Goal: Transaction & Acquisition: Obtain resource

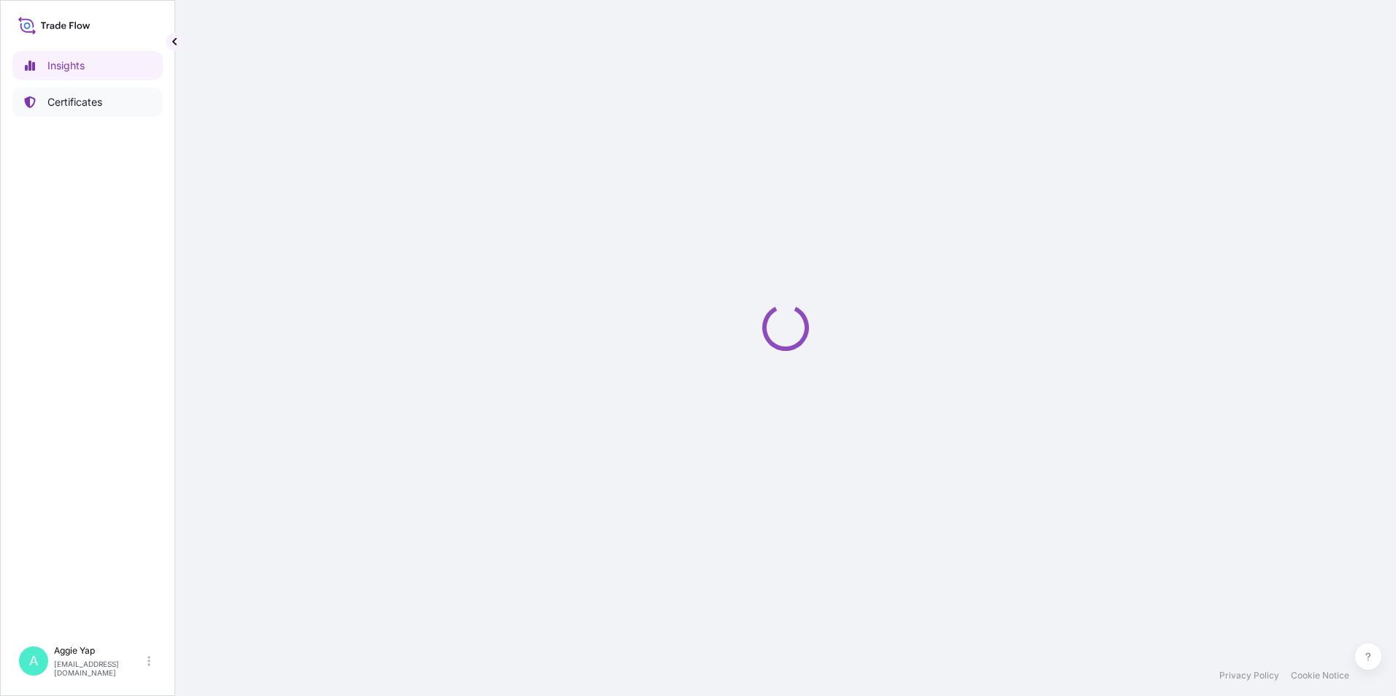
click at [94, 108] on p "Certificates" at bounding box center [74, 102] width 55 height 15
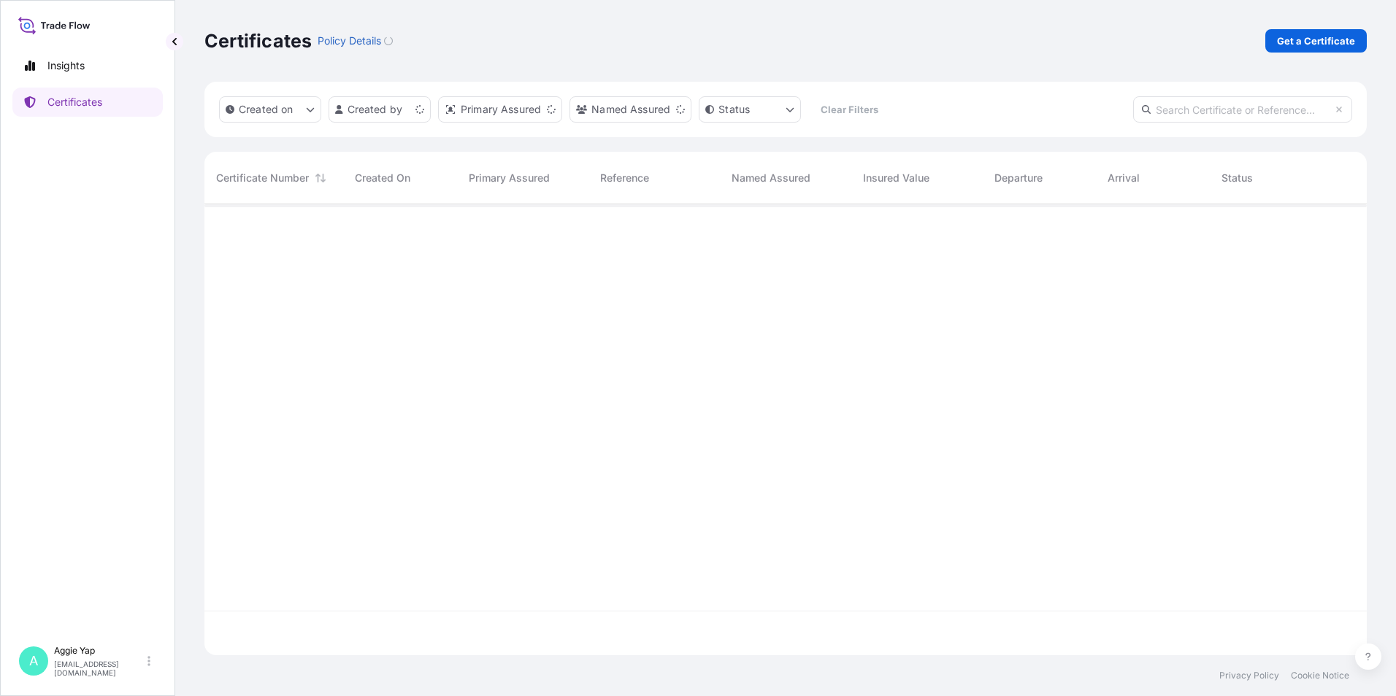
scroll to position [448, 1151]
click at [1287, 43] on p "Get a Certificate" at bounding box center [1316, 41] width 78 height 15
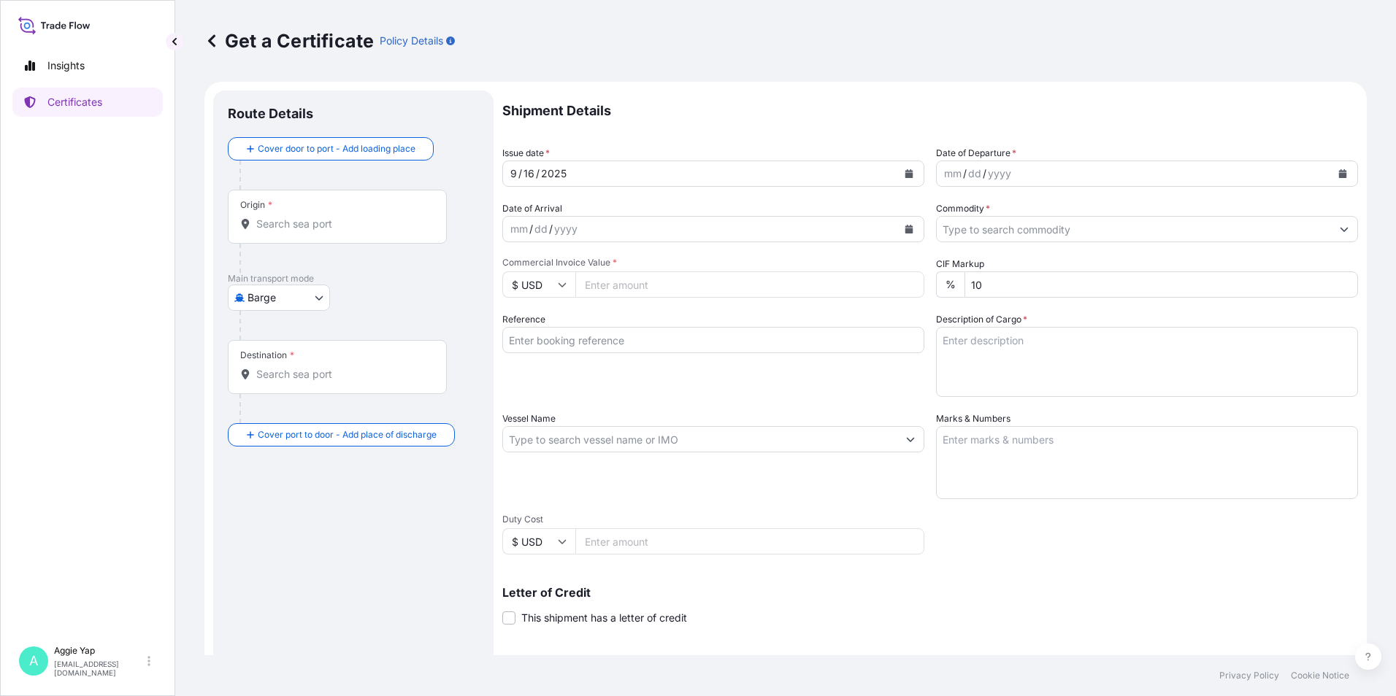
click at [296, 297] on body "Insights Certificates A Aggie Yap sg.lubrizolbdp@bdpint.com Get a Certificate P…" at bounding box center [698, 348] width 1396 height 696
click at [285, 414] on span "Ocean Vessel" at bounding box center [287, 414] width 65 height 15
select select "Ocean Vessel"
click at [301, 241] on div "Origin *" at bounding box center [337, 223] width 219 height 54
click at [301, 237] on input "Origin *" at bounding box center [342, 230] width 172 height 15
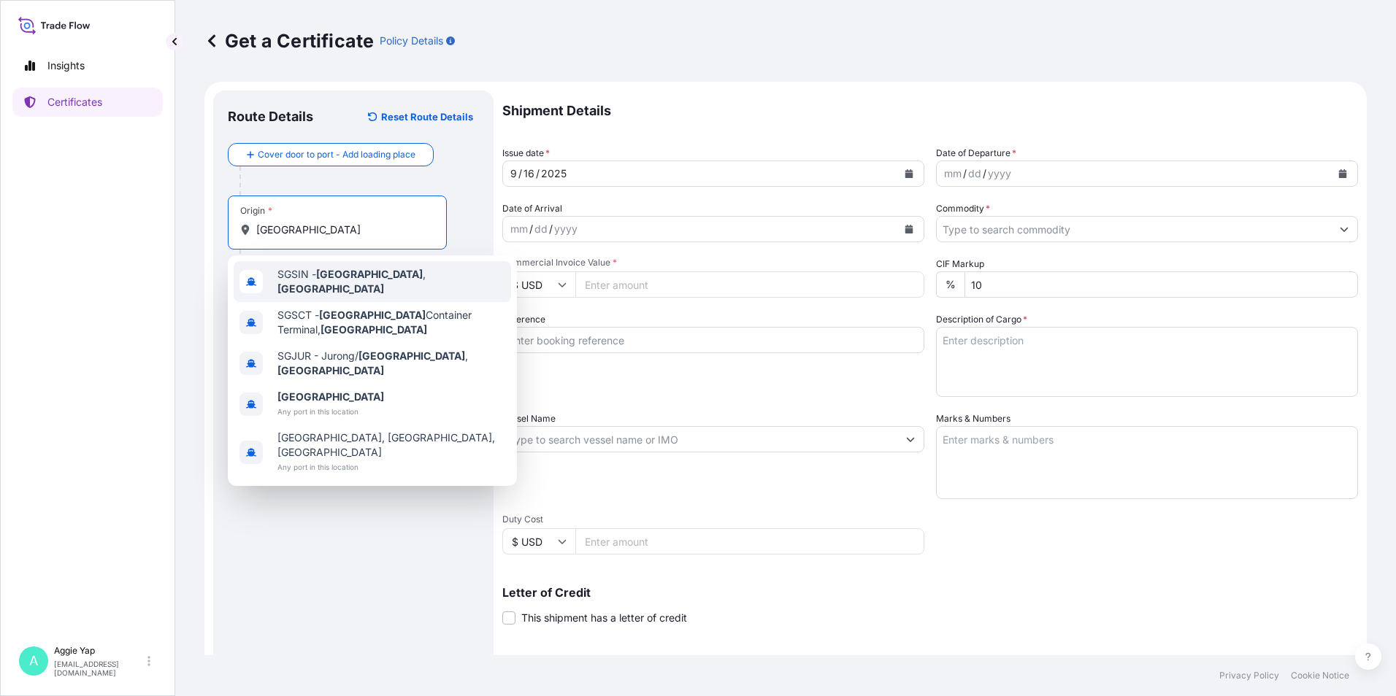
click at [408, 270] on div "SGSIN - Singapore , Singapore" at bounding box center [372, 281] width 277 height 41
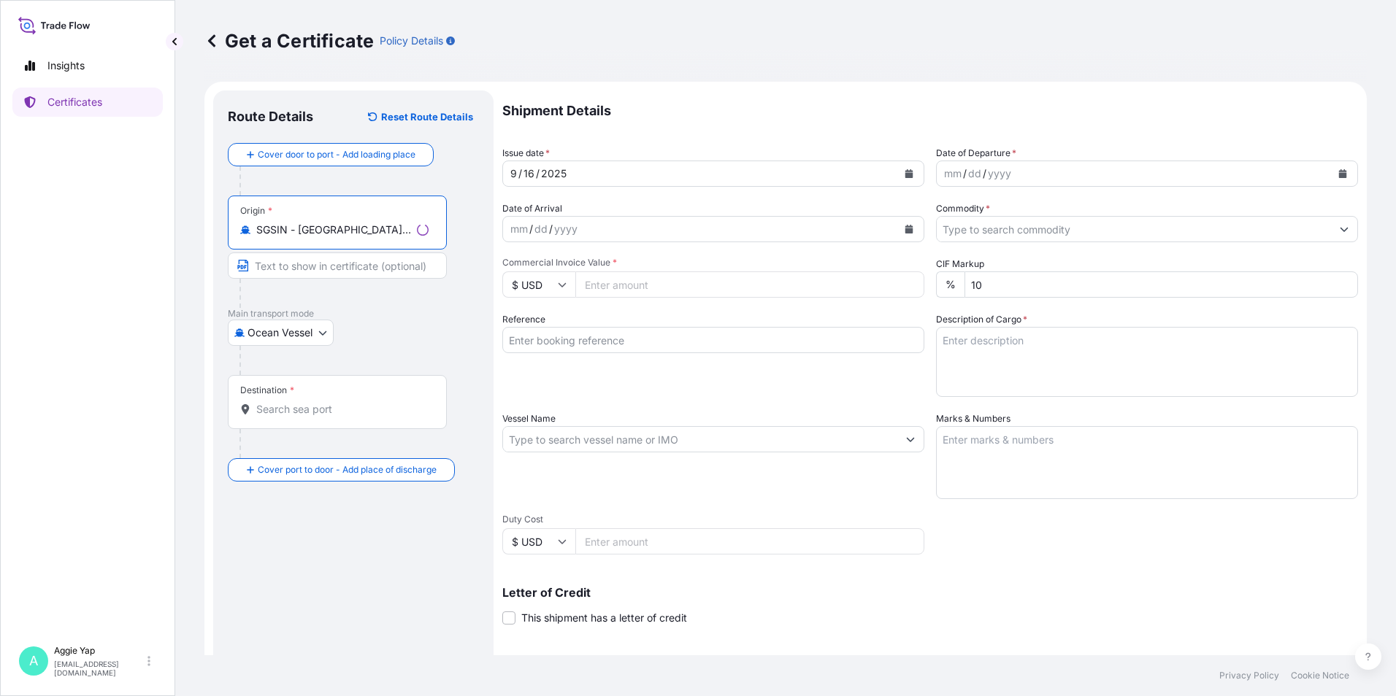
type input "SGSIN - Singapore, Singapore"
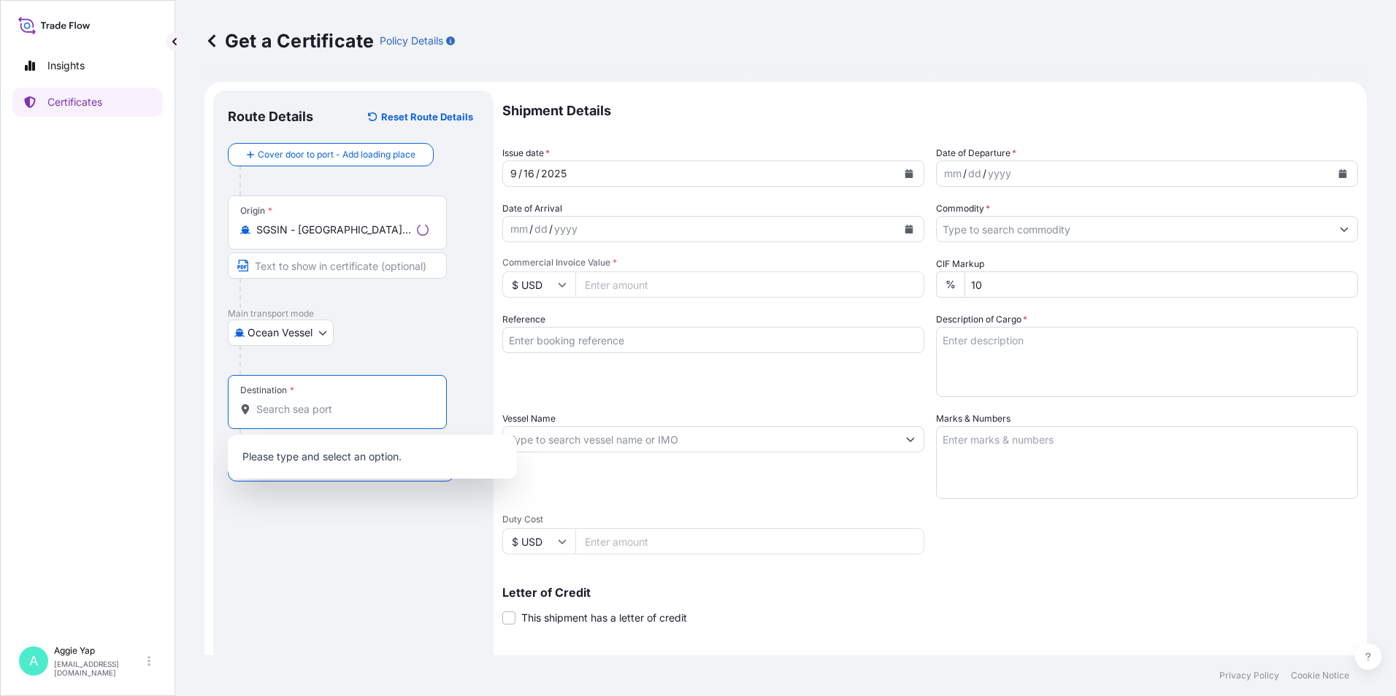
click at [308, 410] on input "Destination *" at bounding box center [342, 409] width 172 height 15
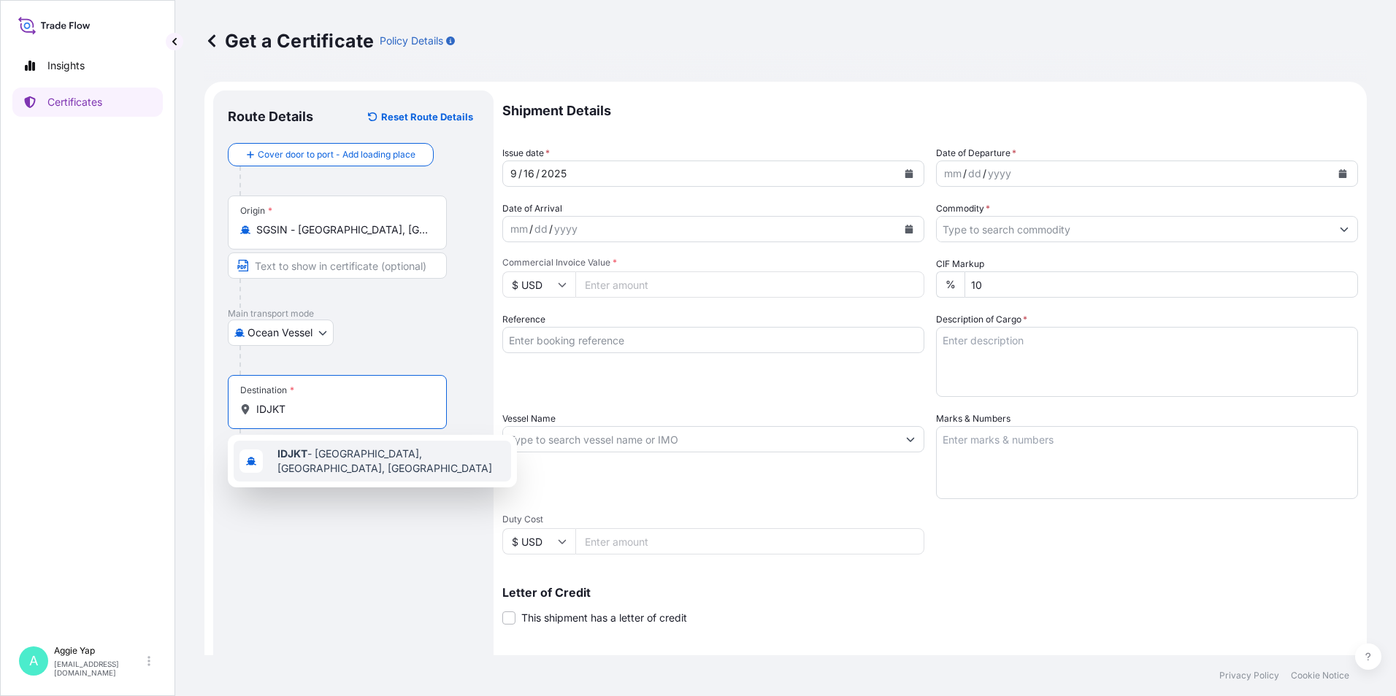
click at [422, 466] on div "IDJKT - Jakarta, Java, Indonesia" at bounding box center [372, 461] width 277 height 41
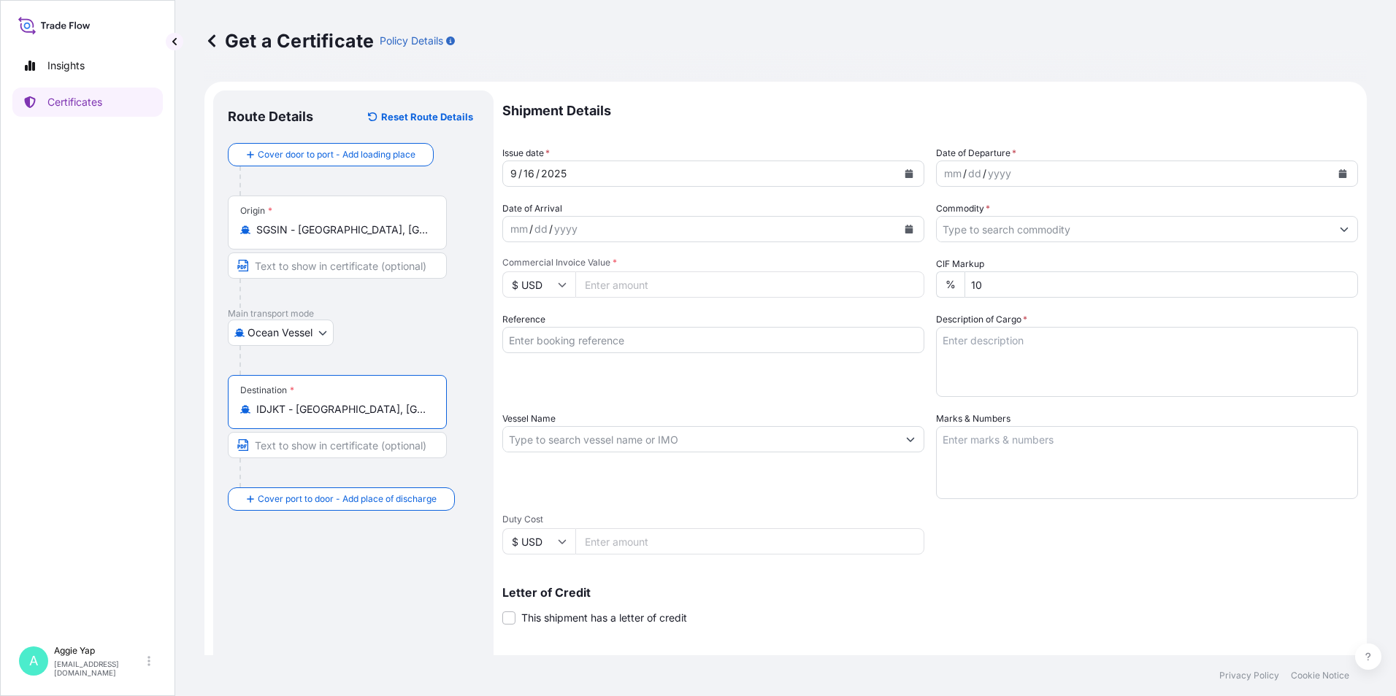
type input "IDJKT - Jakarta, Java, Indonesia"
click at [904, 171] on icon "Calendar" at bounding box center [908, 173] width 9 height 9
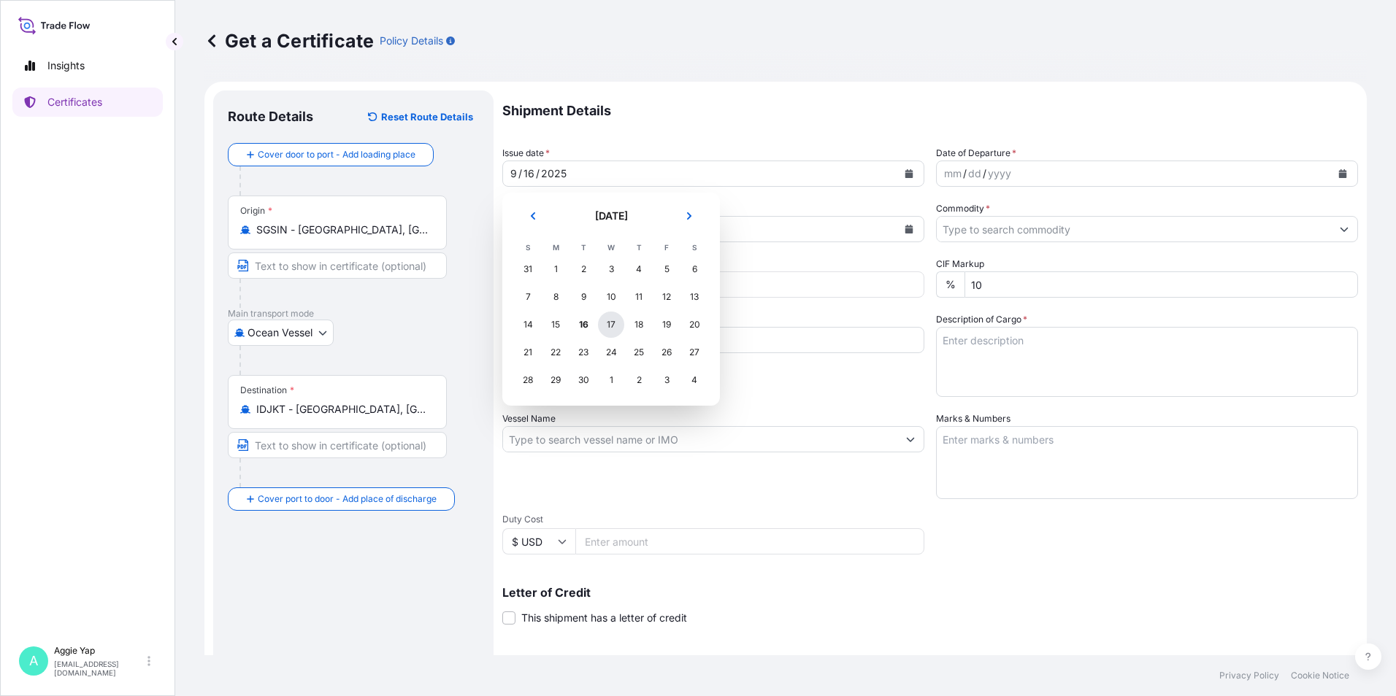
click at [606, 330] on div "17" at bounding box center [611, 325] width 26 height 26
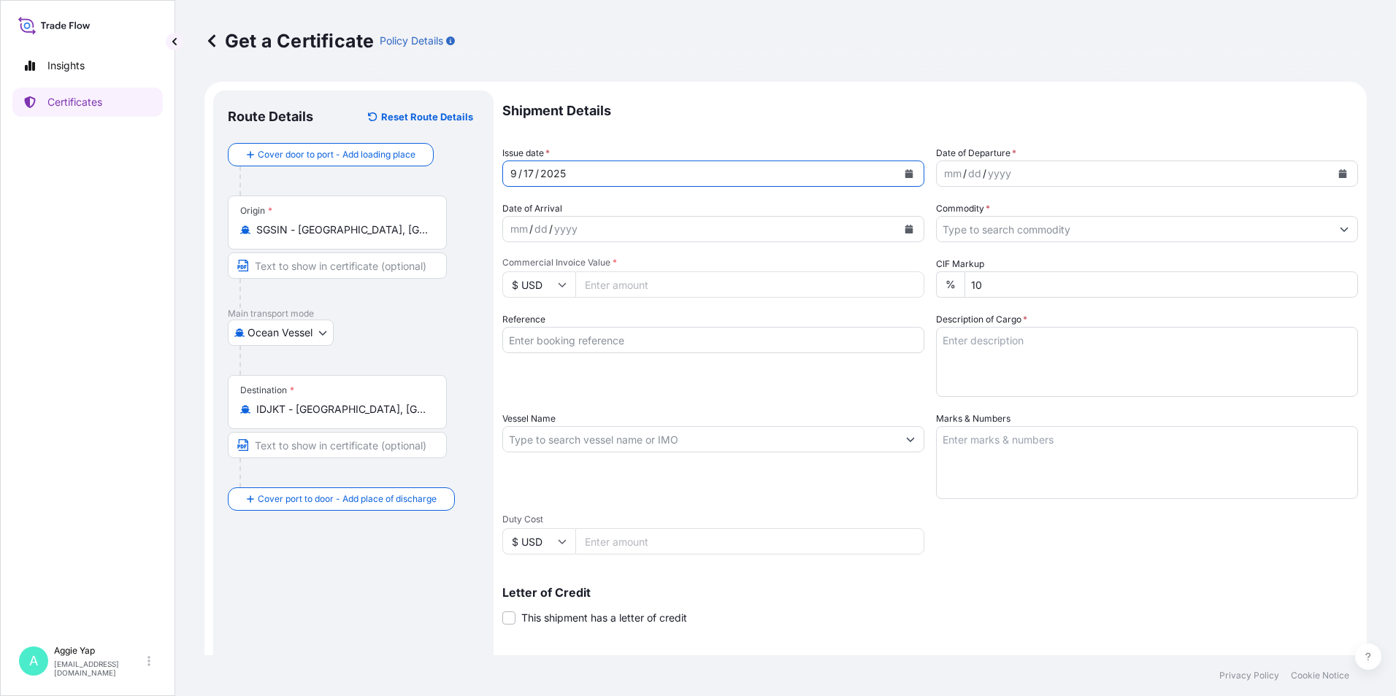
click at [1338, 173] on icon "Calendar" at bounding box center [1342, 173] width 9 height 9
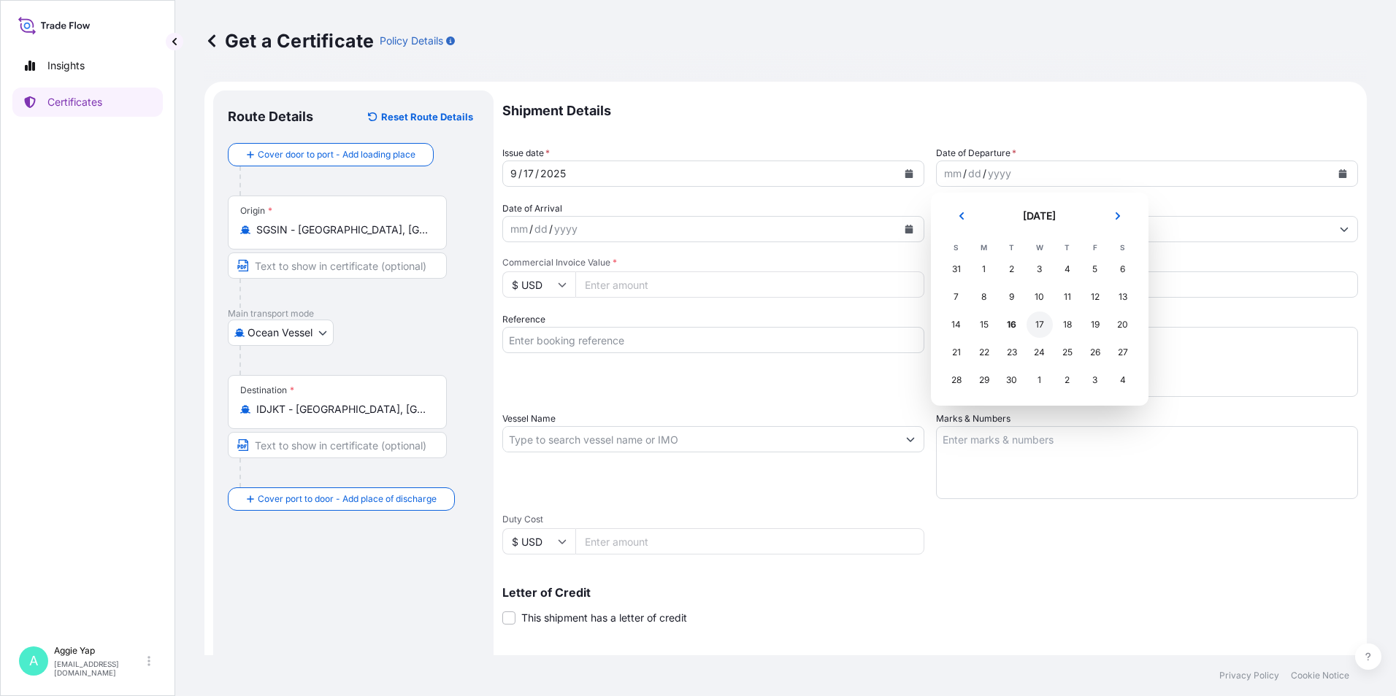
click at [1041, 323] on div "17" at bounding box center [1039, 325] width 26 height 26
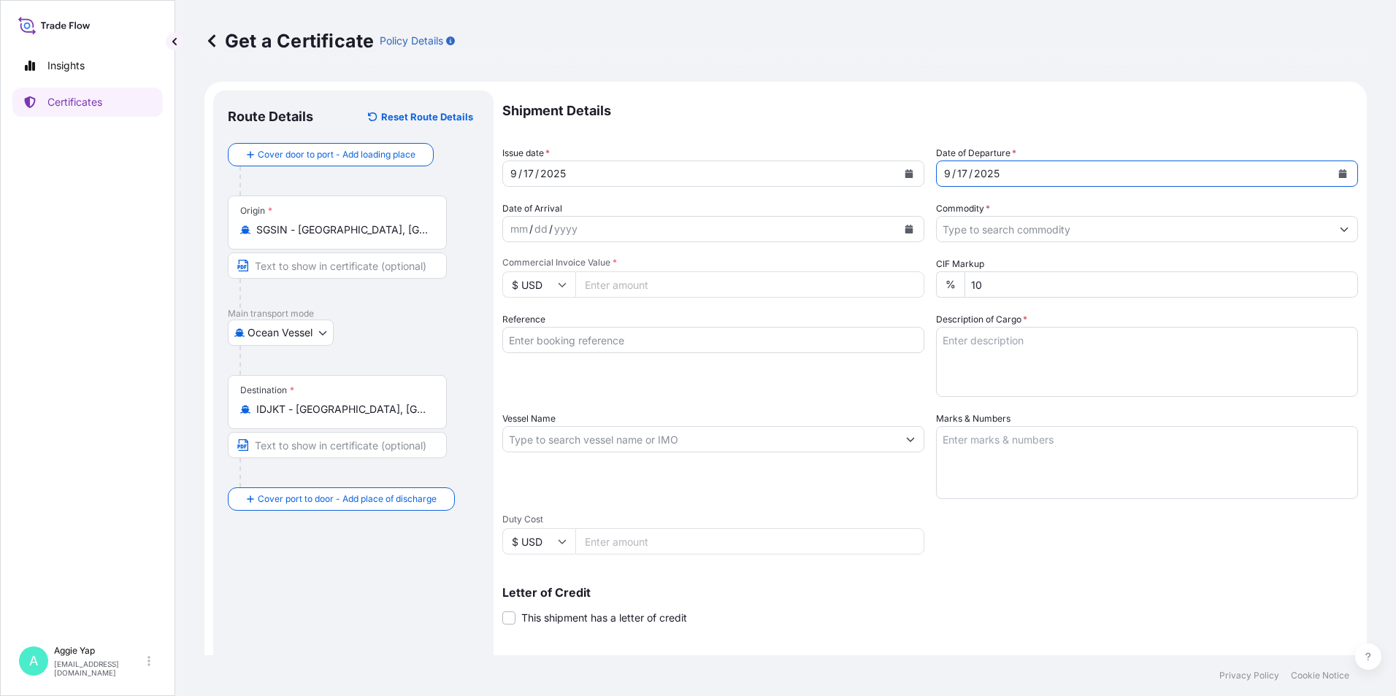
click at [1007, 235] on input "Commodity *" at bounding box center [1134, 229] width 394 height 26
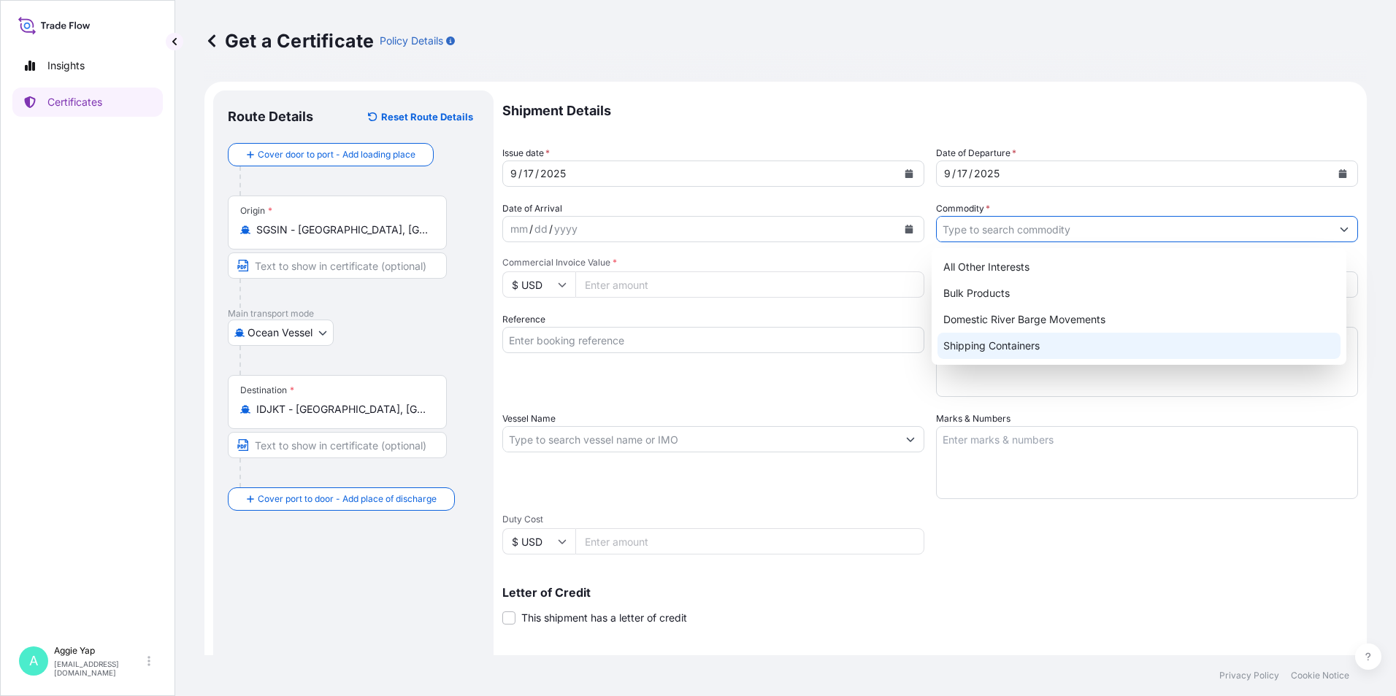
click at [1004, 355] on div "Shipping Containers" at bounding box center [1139, 346] width 404 height 26
type input "Shipping Containers"
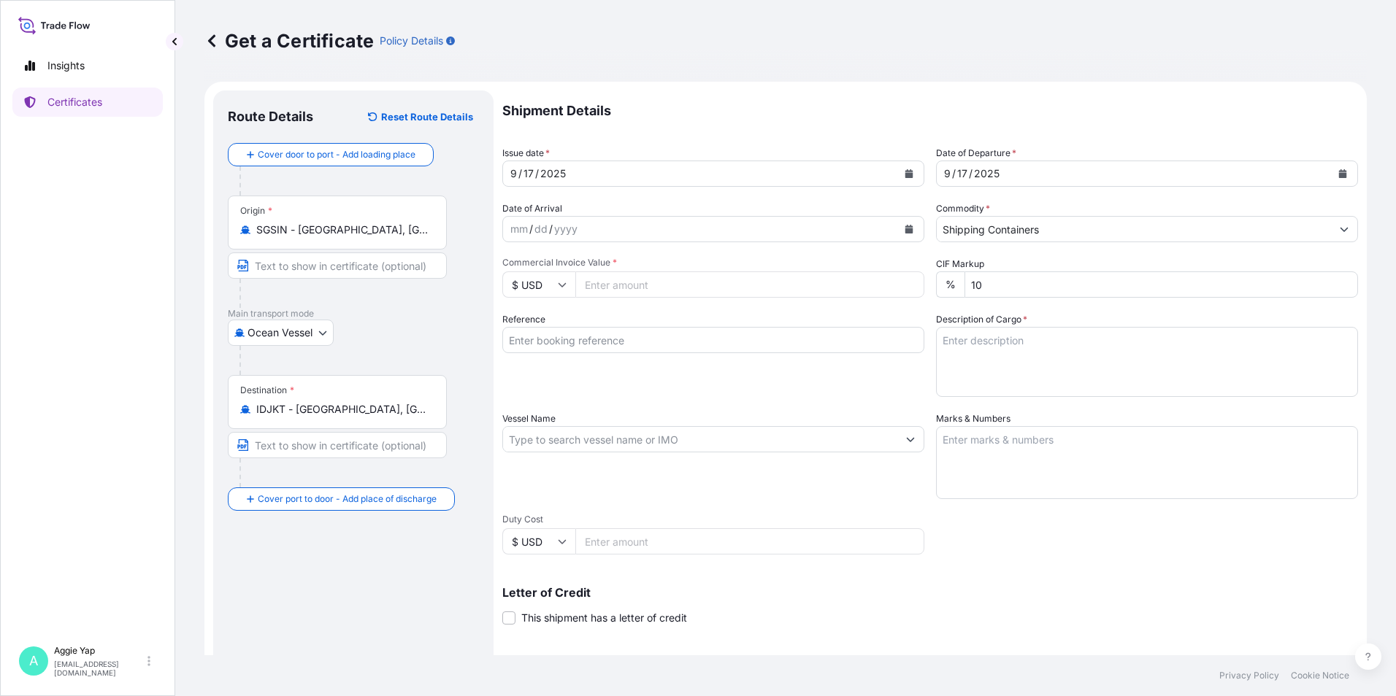
click at [724, 291] on input "Commercial Invoice Value *" at bounding box center [749, 285] width 349 height 26
type input "44172.77"
click at [669, 353] on input "Reference" at bounding box center [713, 340] width 422 height 26
type input "PT BARIA TRADINCO"
drag, startPoint x: 570, startPoint y: 442, endPoint x: 599, endPoint y: 445, distance: 28.7
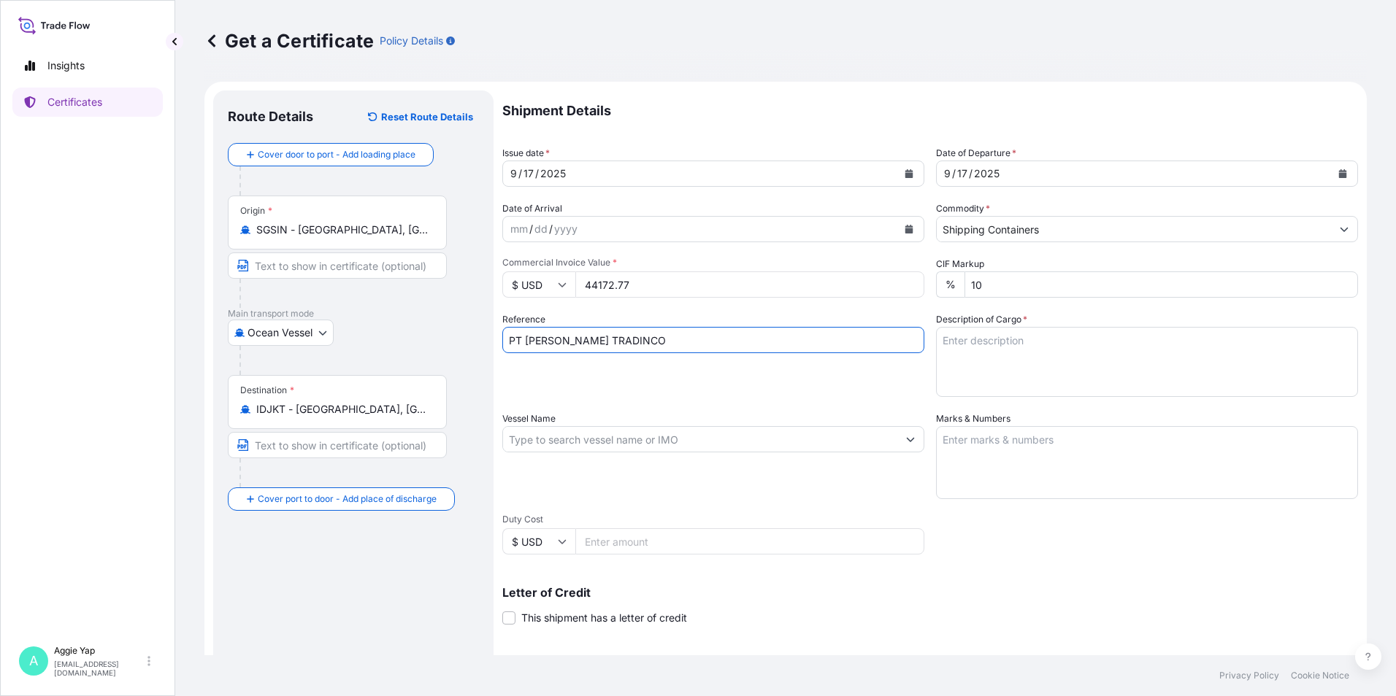
click at [576, 444] on input "Vessel Name" at bounding box center [700, 439] width 394 height 26
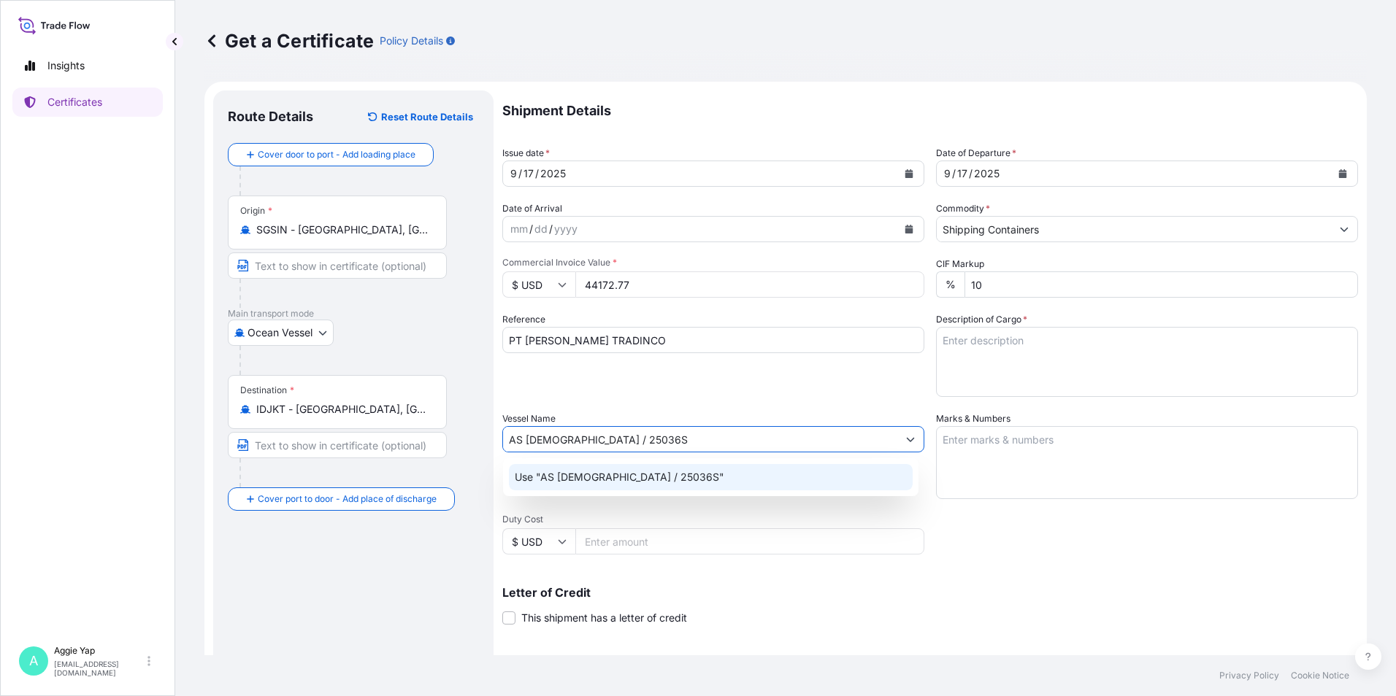
click at [557, 474] on p "Use "AS CHRISTIANA / 25036S"" at bounding box center [619, 477] width 209 height 15
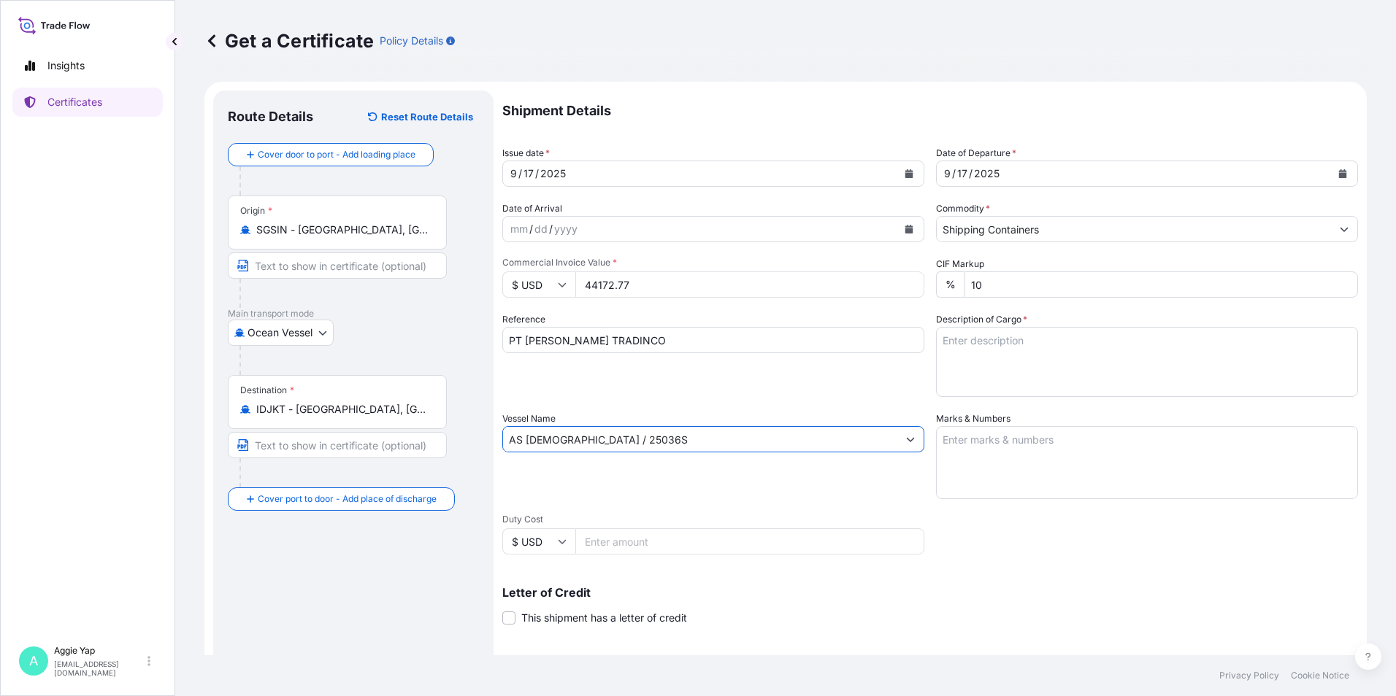
type input "AS CHRISTIANA / 25036S"
drag, startPoint x: 1023, startPoint y: 480, endPoint x: 1003, endPoint y: 480, distance: 19.7
click at [1023, 480] on textarea "Marks & Numbers" at bounding box center [1147, 462] width 422 height 73
type textarea "AS PER BILL OF LADING"
click at [851, 499] on div "Vessel Name AS CHRISTIANA / 25036S" at bounding box center [713, 456] width 422 height 88
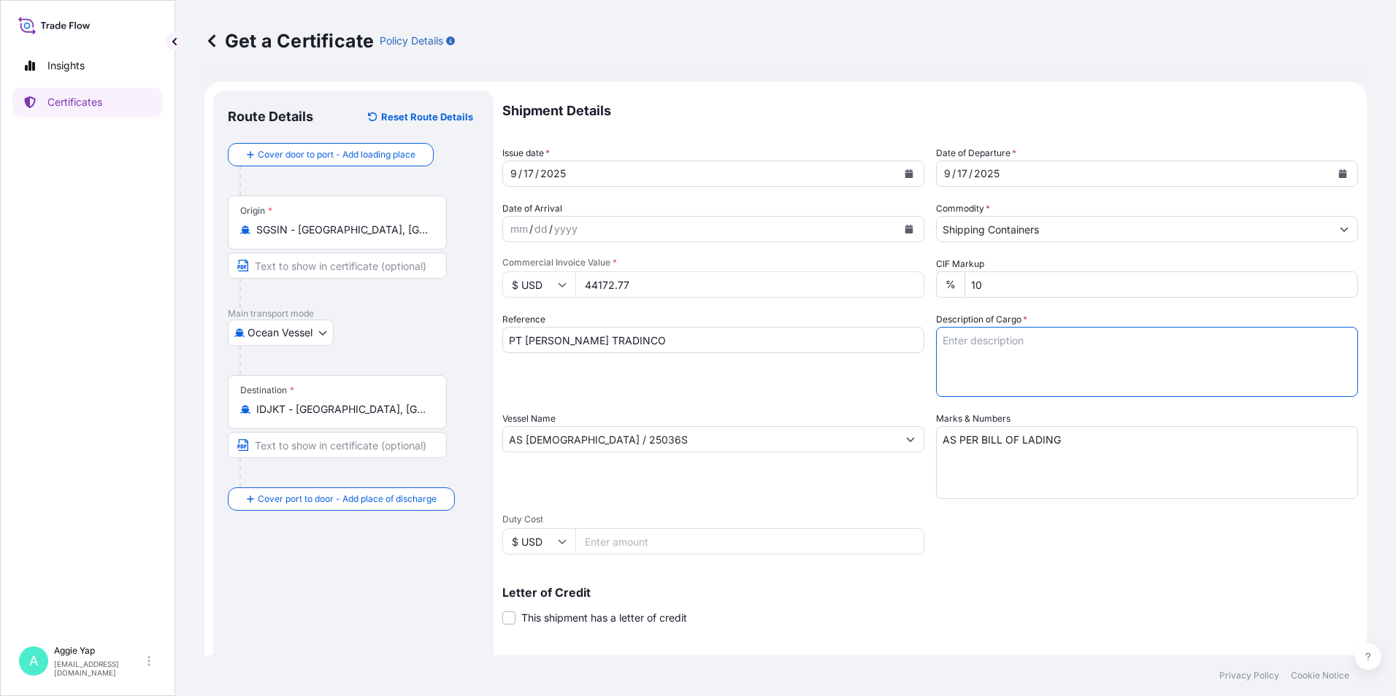
click at [999, 359] on textarea "Description of Cargo *" at bounding box center [1147, 362] width 422 height 70
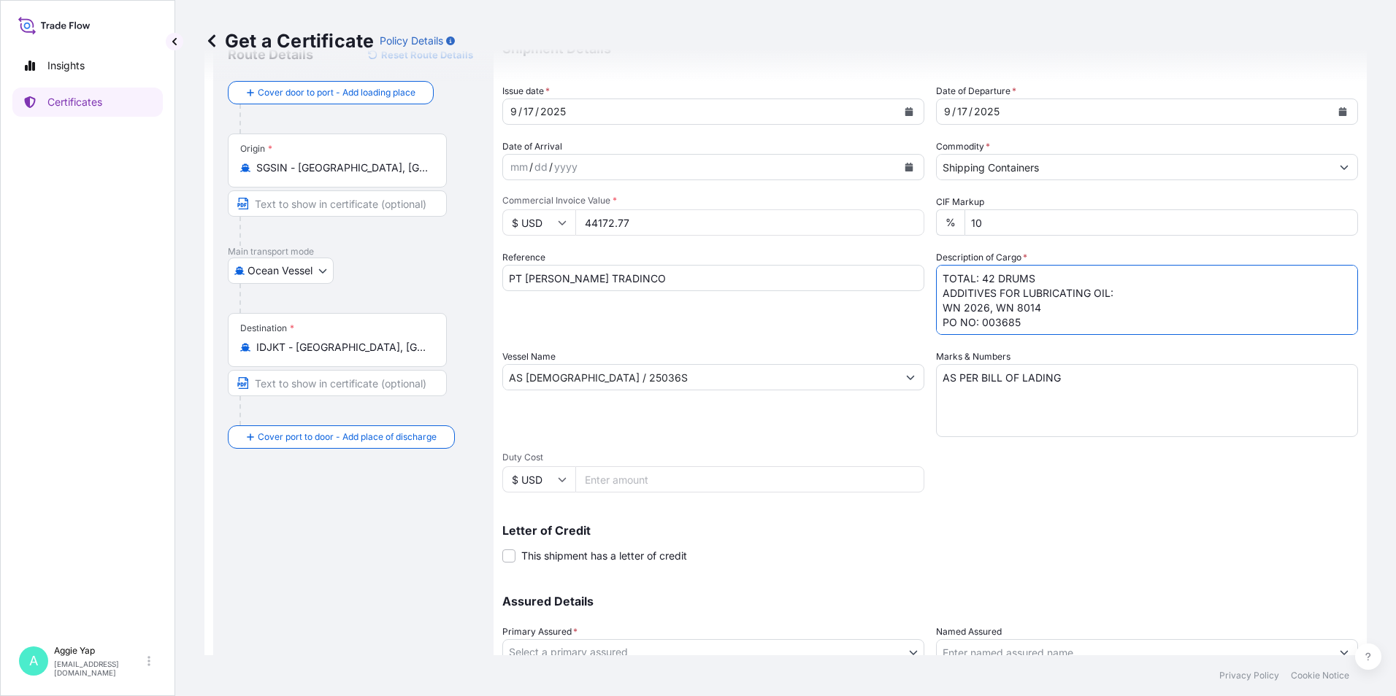
scroll to position [146, 0]
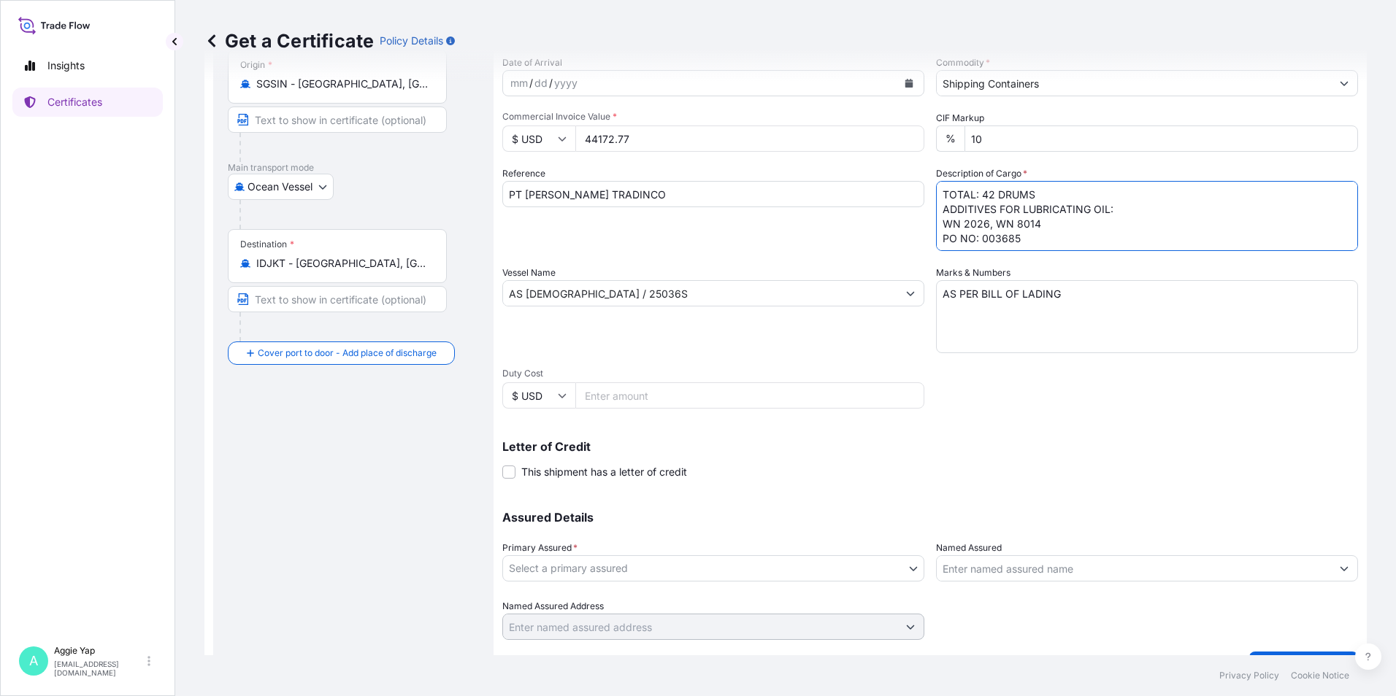
type textarea "TOTAL: 42 DRUMS ADDITIVES FOR LUBRICATING OIL: WN 2026, WN 8014 PO NO: 003685"
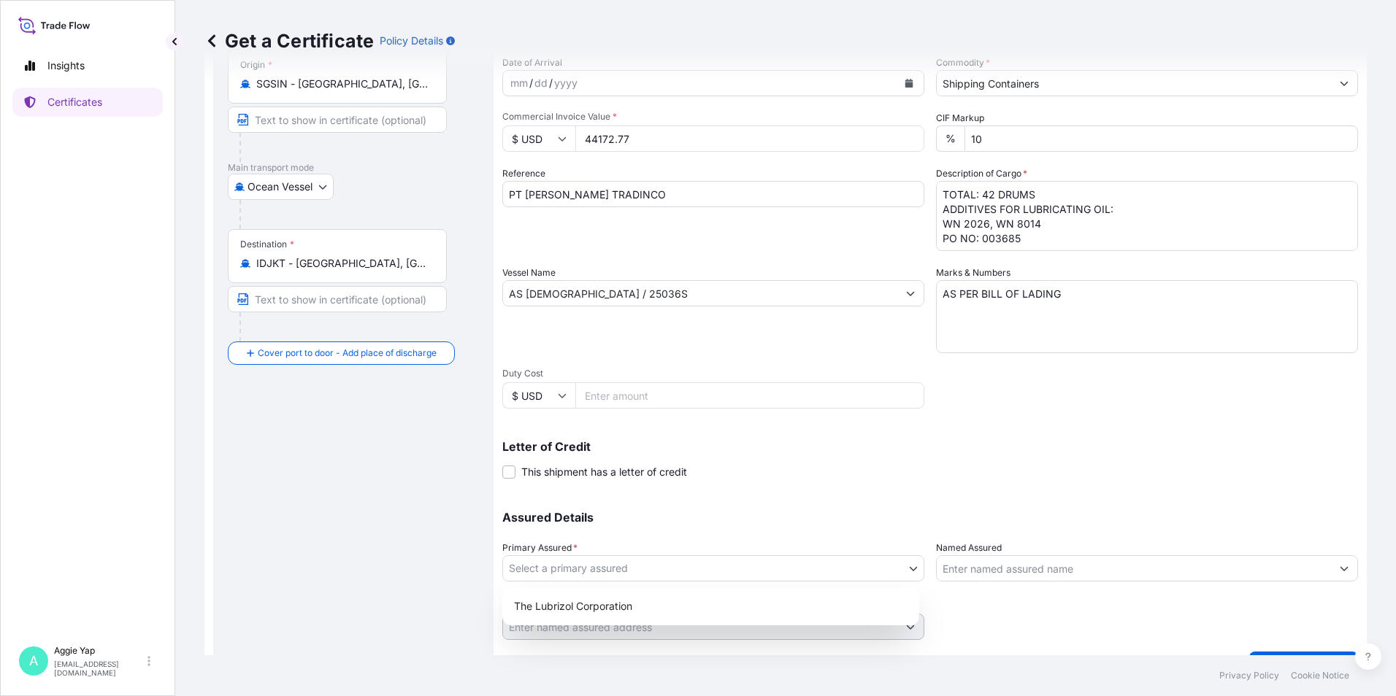
click at [580, 566] on body "Insights Certificates A Aggie Yap sg.lubrizolbdp@bdpint.com Get a Certificate P…" at bounding box center [698, 348] width 1396 height 696
click at [605, 615] on div "The Lubrizol Corporation" at bounding box center [710, 606] width 405 height 26
select select "31566"
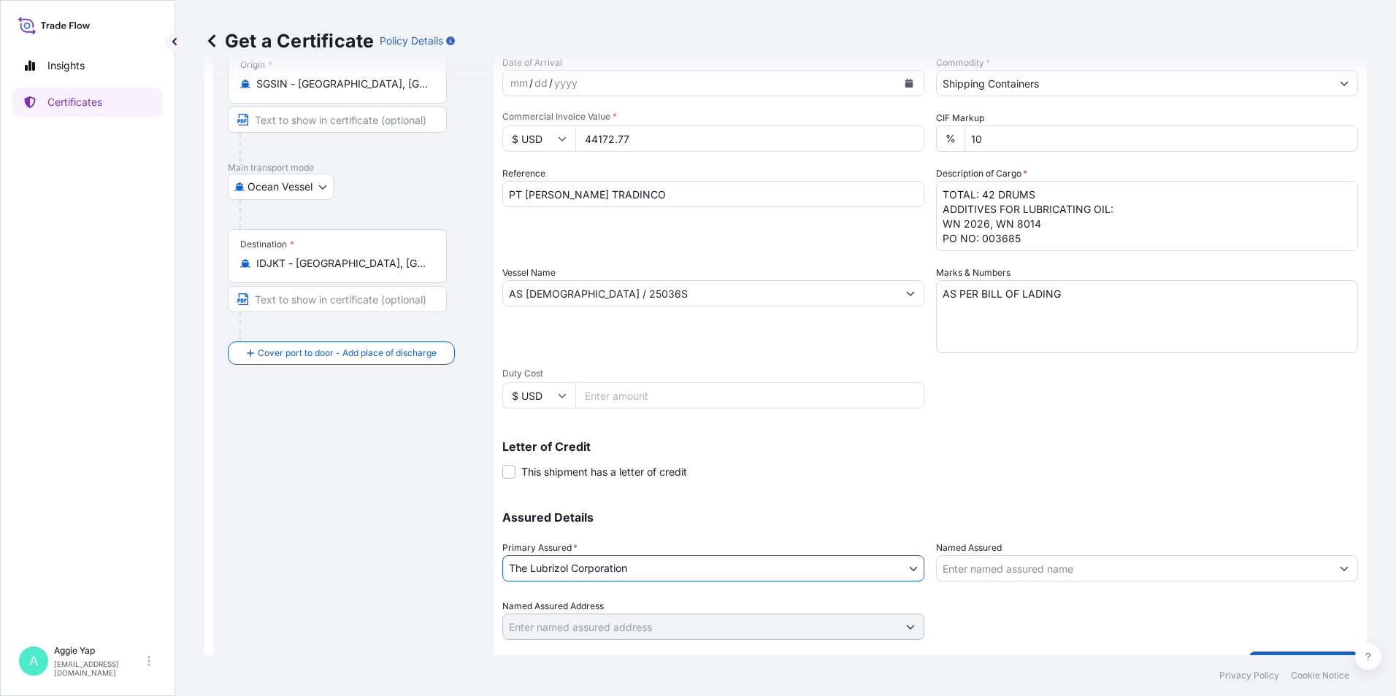
click at [1030, 568] on input "Named Assured" at bounding box center [1134, 568] width 394 height 26
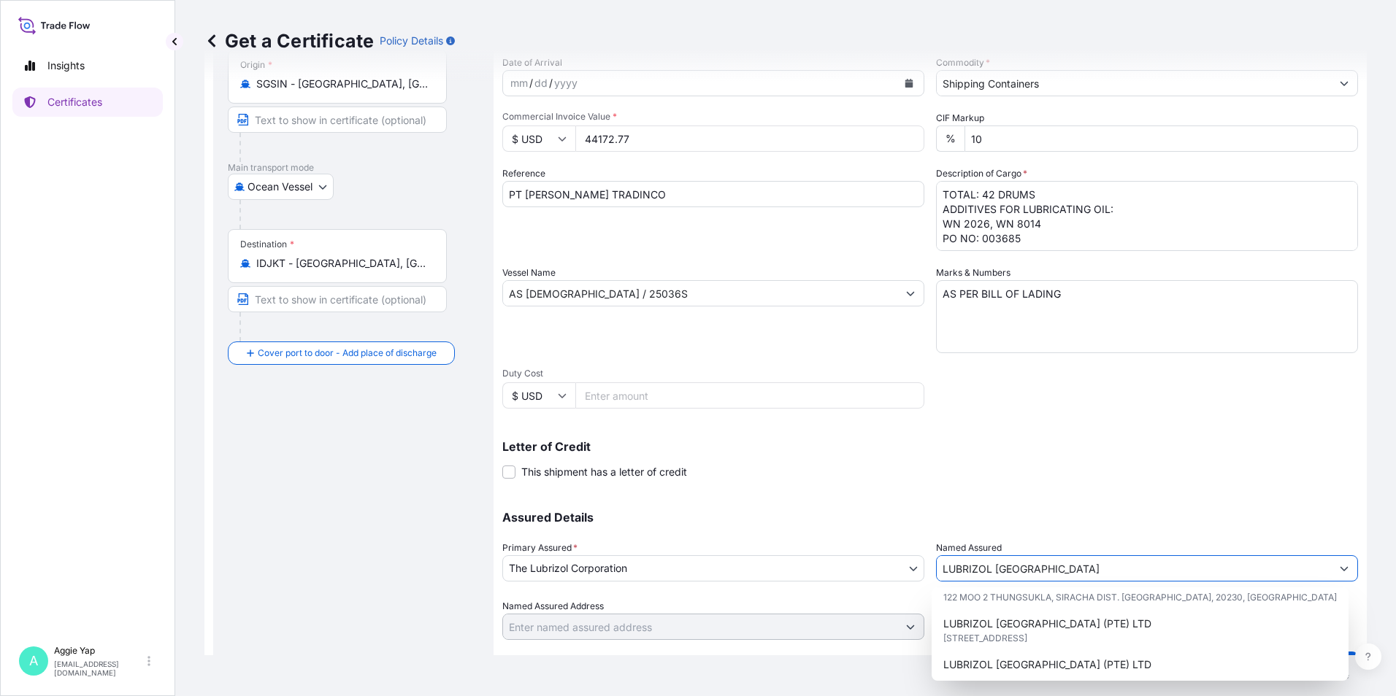
scroll to position [73, 0]
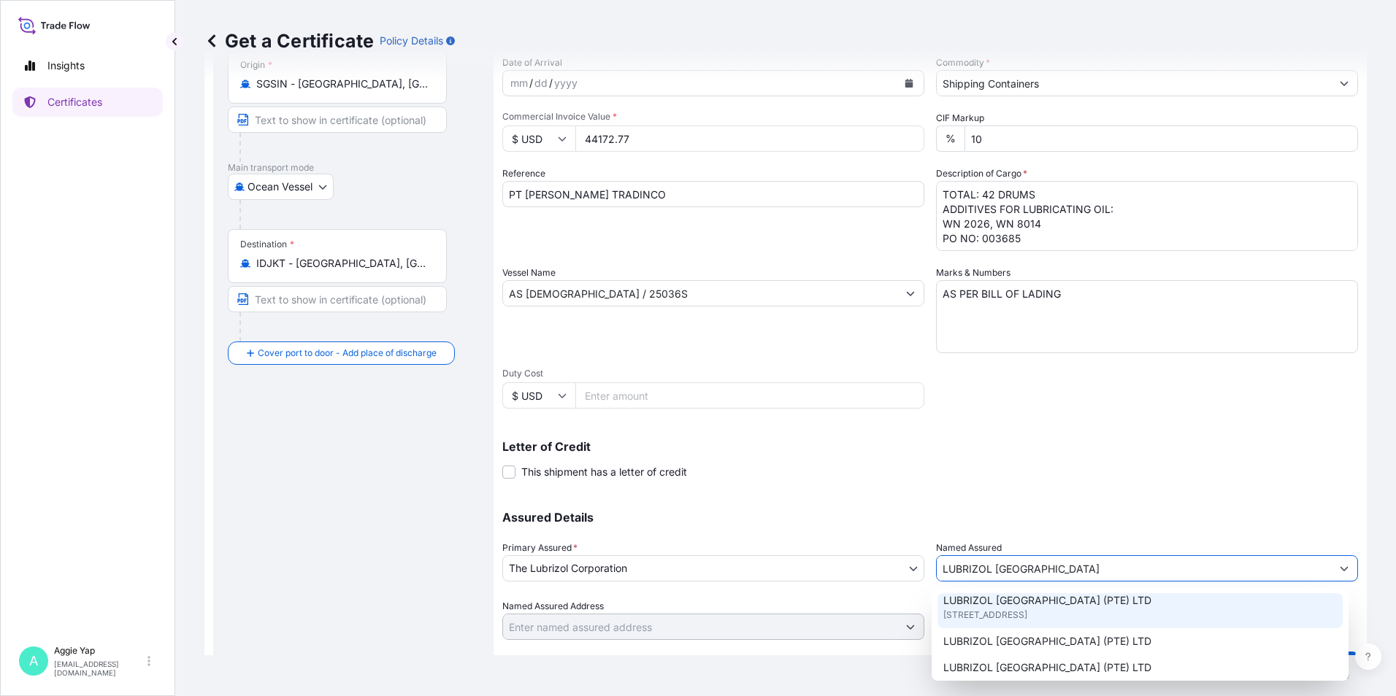
click at [993, 624] on div "LUBRIZOL SOUTHEAST ASIA (PTE) LTD 44 TANJONG PENJURU, SINGAPORE 609032, SINGAPO…" at bounding box center [1139, 608] width 405 height 41
type input "LUBRIZOL SOUTHEAST ASIA (PTE) LTD"
type input "44 TANJONG PENJURU, SINGAPORE 609032"
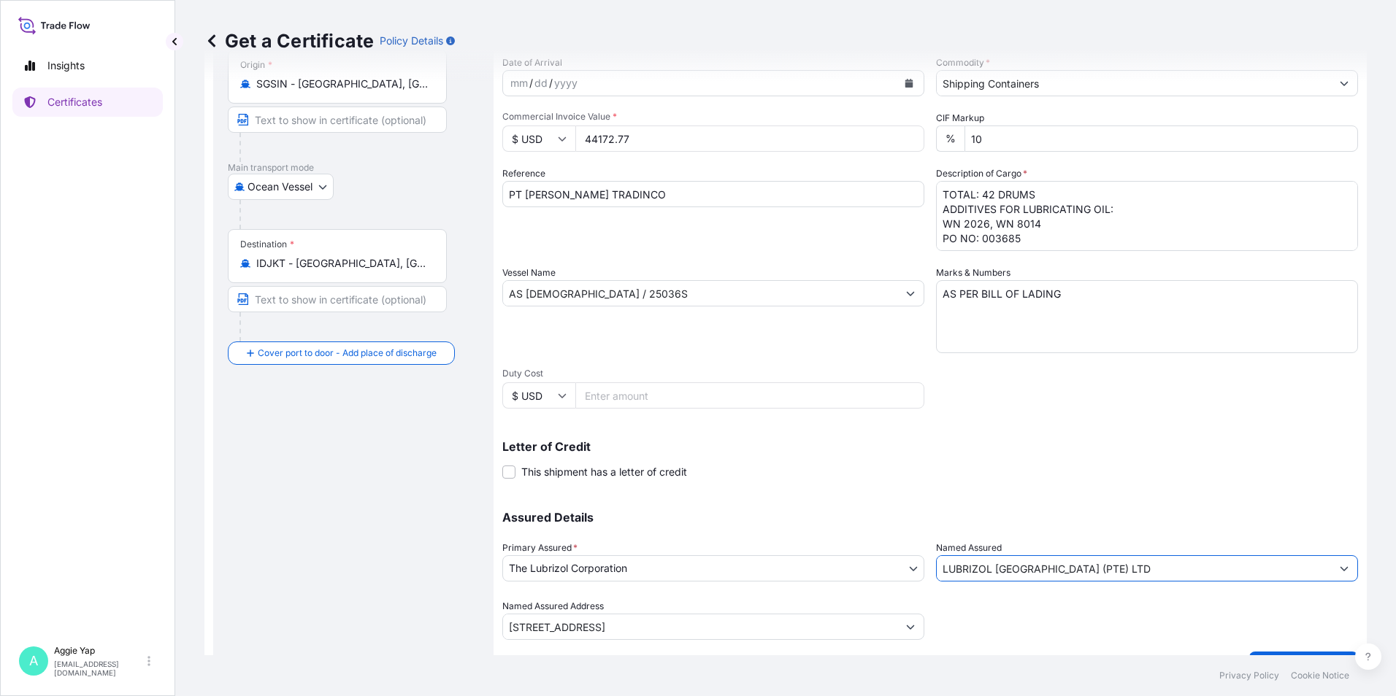
type input "LUBRIZOL SOUTHEAST ASIA (PTE) LTD"
click at [998, 461] on div "Letter of Credit This shipment has a letter of credit Letter of credit * Letter…" at bounding box center [929, 460] width 855 height 39
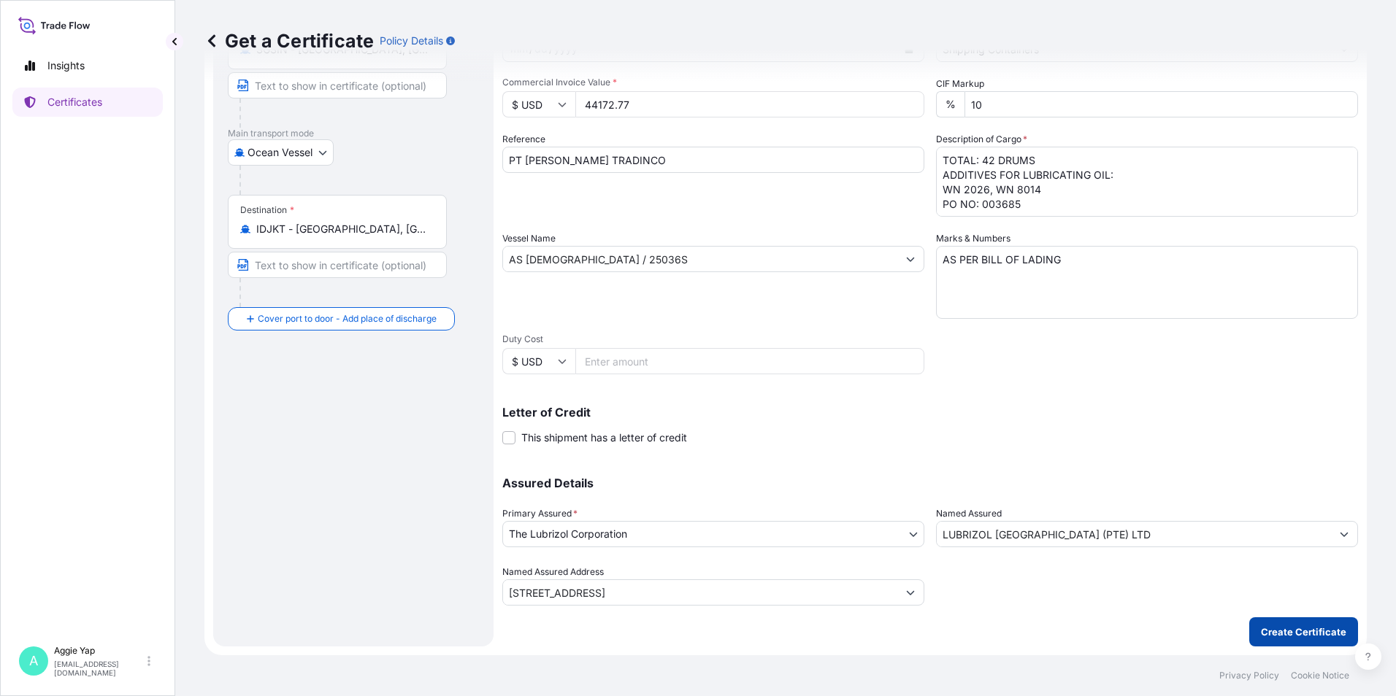
click at [1270, 631] on p "Create Certificate" at bounding box center [1303, 632] width 85 height 15
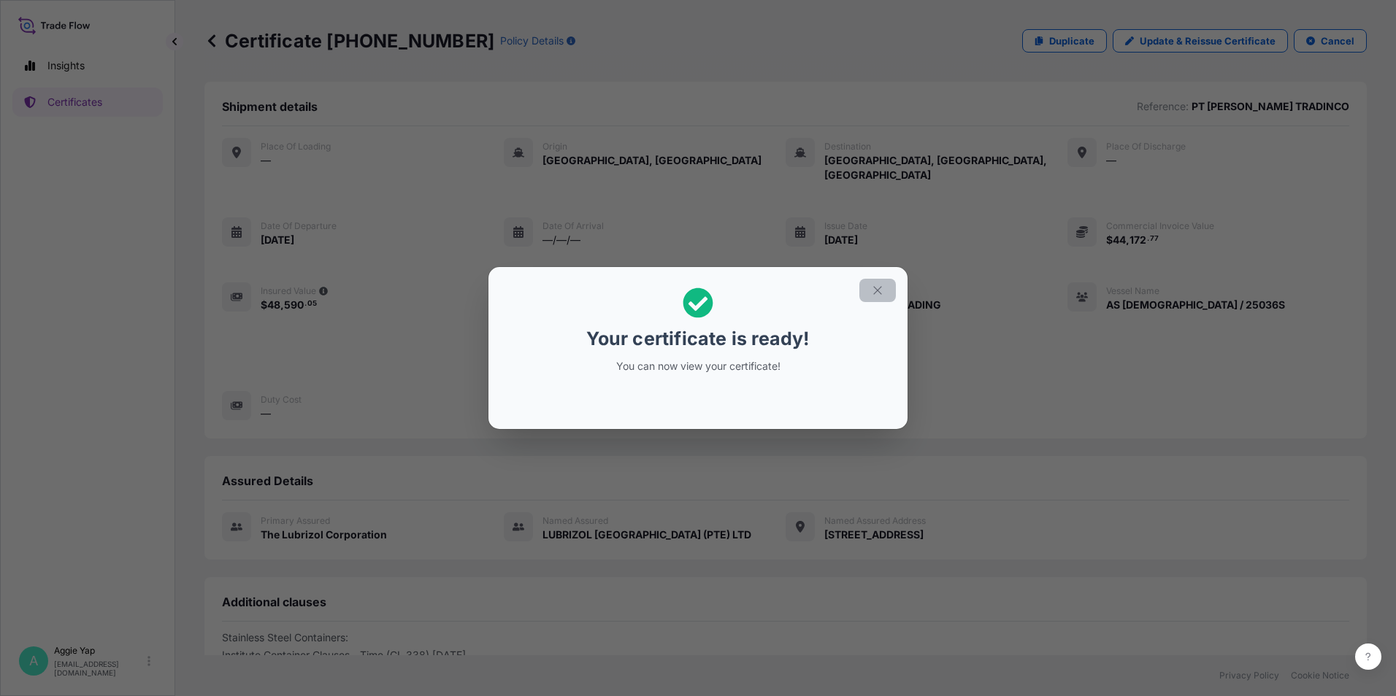
click at [871, 291] on button "button" at bounding box center [877, 290] width 36 height 23
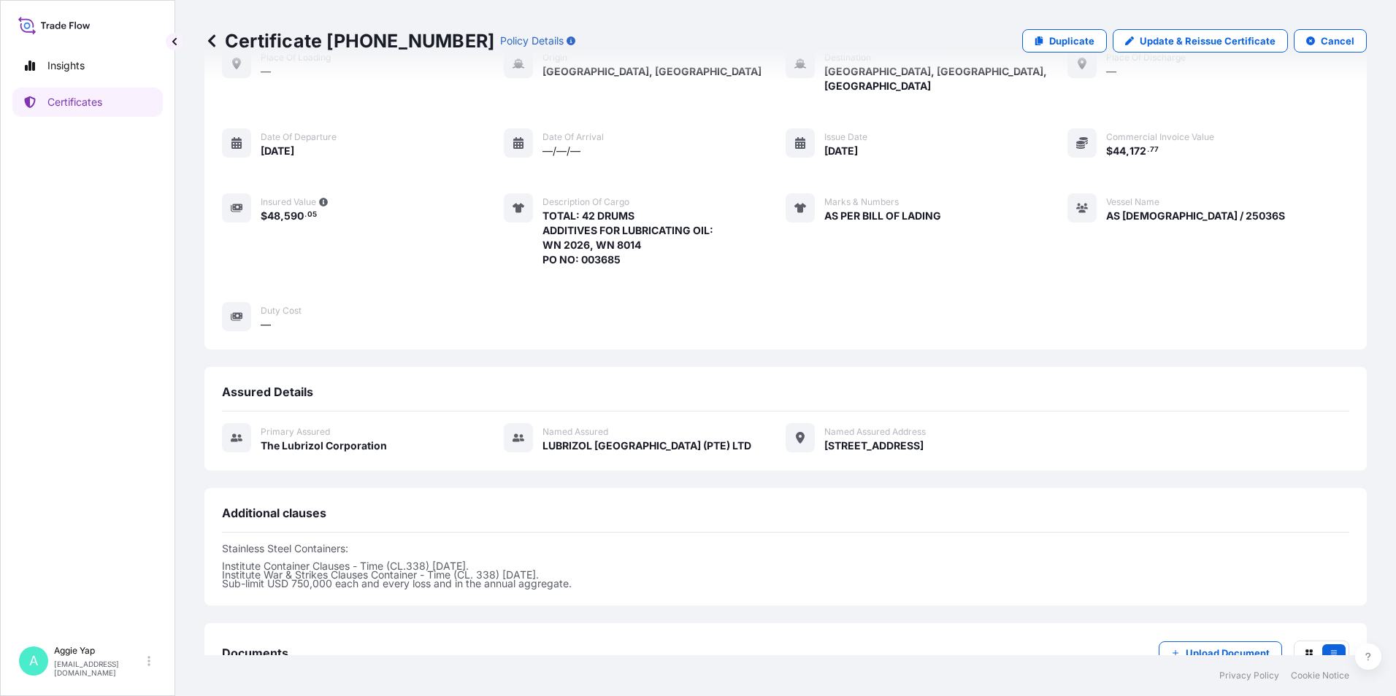
scroll to position [179, 0]
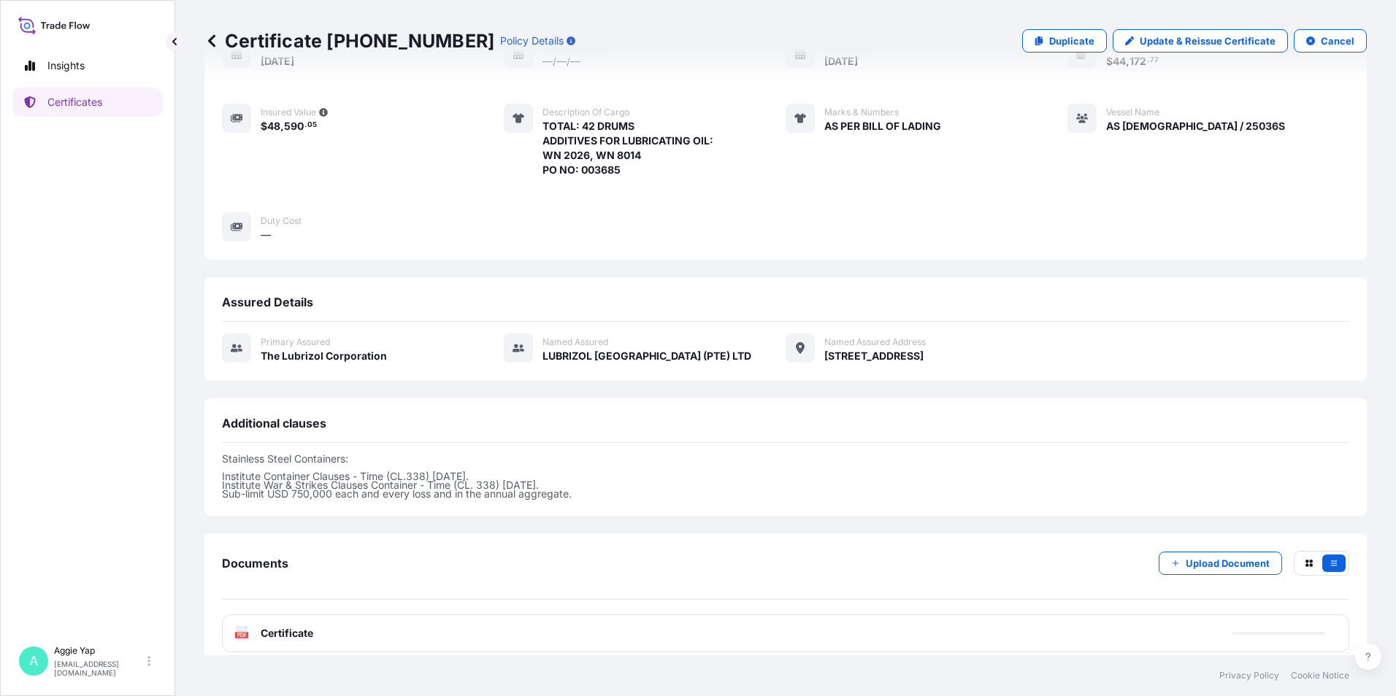
click at [432, 617] on div "PDF Certificate" at bounding box center [785, 634] width 1127 height 38
click at [428, 615] on link "PDF Certificate 2025-09-16T00:58:06.254175" at bounding box center [785, 634] width 1127 height 38
